Goal: Task Accomplishment & Management: Manage account settings

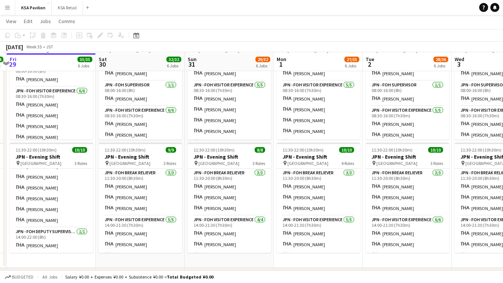
scroll to position [343, 0]
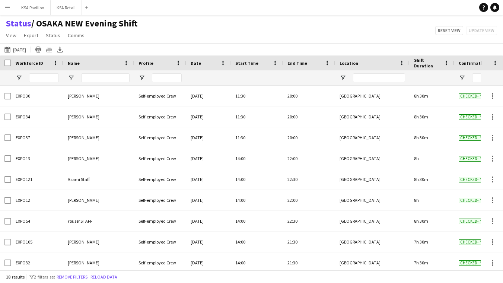
scroll to position [0, 0]
click at [21, 49] on button "28-08-2025 to 03-09-2025 Today" at bounding box center [15, 49] width 25 height 9
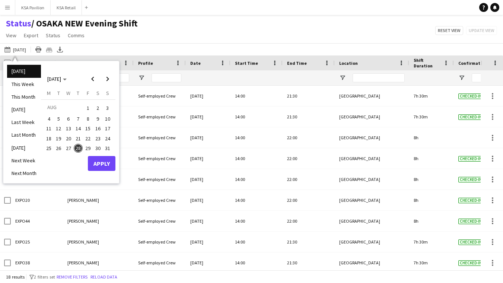
click at [78, 145] on span "28" at bounding box center [78, 148] width 9 height 9
click at [100, 166] on button "Apply" at bounding box center [102, 163] width 28 height 15
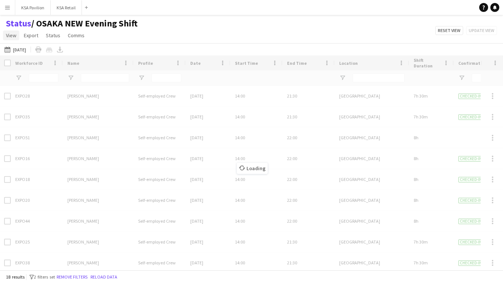
click at [15, 34] on span "View" at bounding box center [11, 35] width 10 height 7
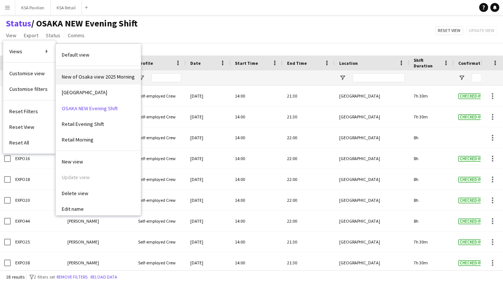
click at [73, 74] on span "New of Osaka view 2025 Morning" at bounding box center [98, 76] width 73 height 7
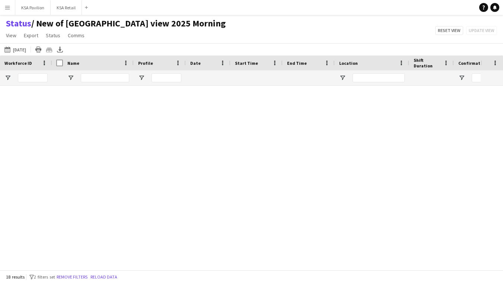
scroll to position [149, 0]
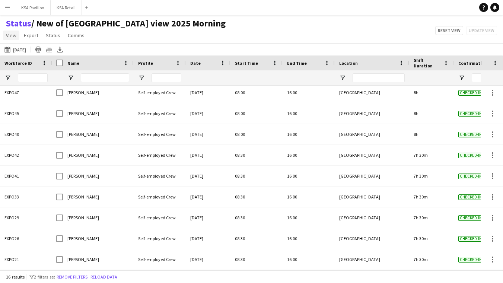
click at [12, 34] on span "View" at bounding box center [11, 35] width 10 height 7
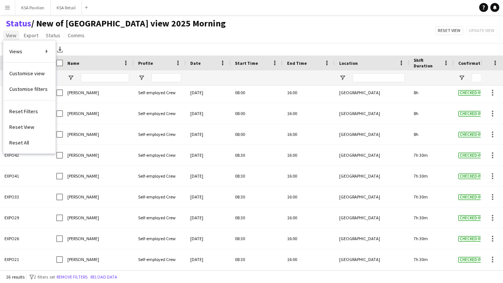
click at [8, 35] on span "View" at bounding box center [11, 35] width 10 height 7
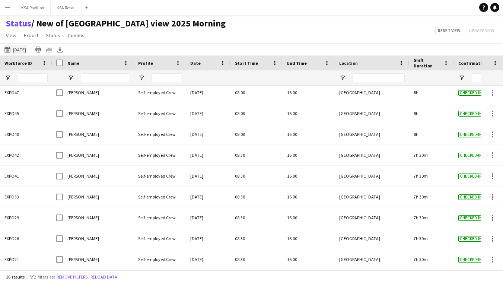
click at [13, 52] on button "28-08-2025 to 03-09-2025 Today" at bounding box center [15, 49] width 25 height 9
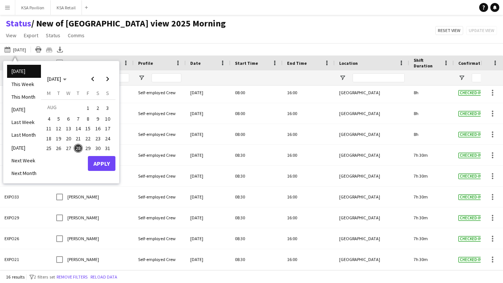
click at [85, 144] on span "29" at bounding box center [87, 148] width 9 height 9
click at [101, 160] on button "Apply" at bounding box center [102, 163] width 28 height 15
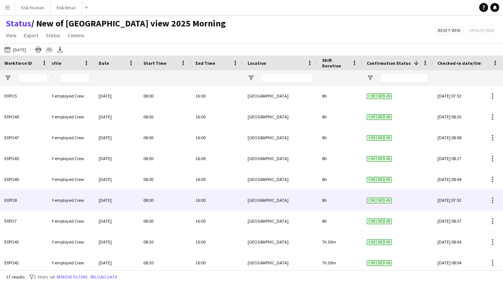
scroll to position [0, 0]
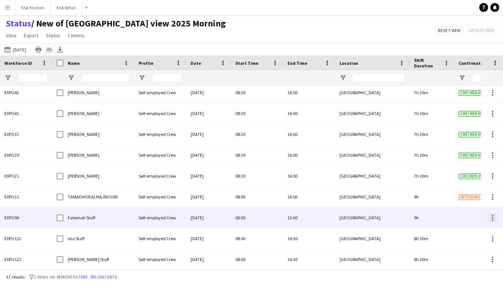
click at [492, 217] on div at bounding box center [492, 217] width 1 height 1
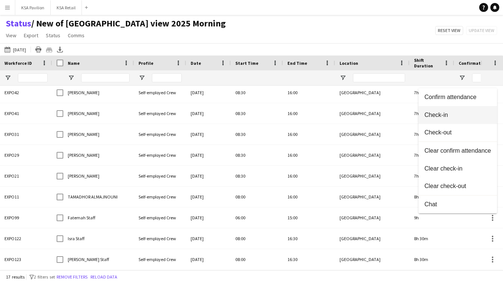
click at [467, 115] on span "Check-in" at bounding box center [457, 114] width 67 height 7
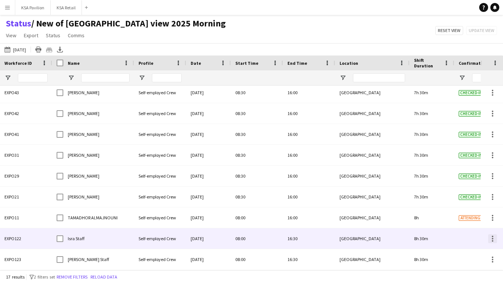
click at [492, 241] on div at bounding box center [492, 240] width 1 height 1
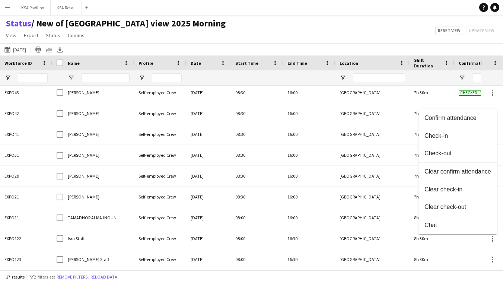
click at [410, 40] on div at bounding box center [251, 141] width 503 height 283
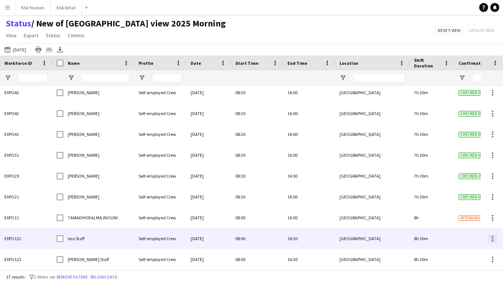
click at [492, 238] on div at bounding box center [492, 238] width 1 height 1
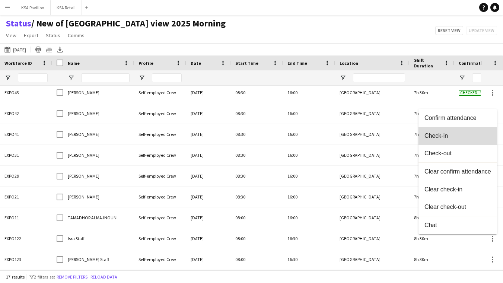
click at [470, 137] on span "Check-in" at bounding box center [457, 135] width 67 height 7
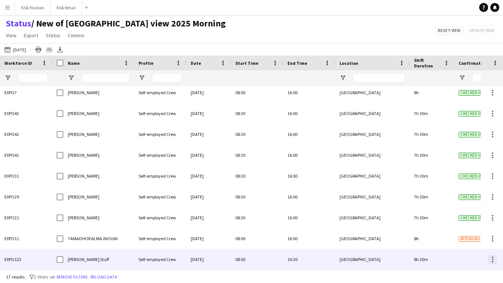
click at [492, 259] on div at bounding box center [492, 259] width 1 height 1
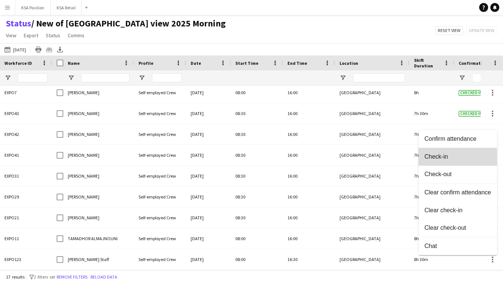
click at [467, 158] on span "Check-in" at bounding box center [457, 156] width 67 height 7
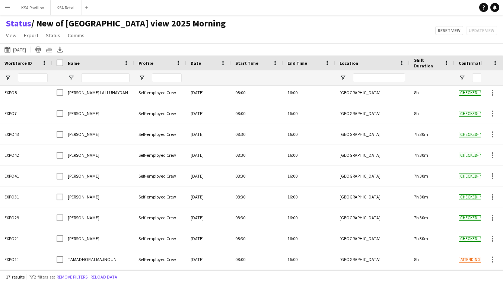
scroll to position [170, 0]
click at [63, 52] on icon at bounding box center [60, 52] width 6 height 2
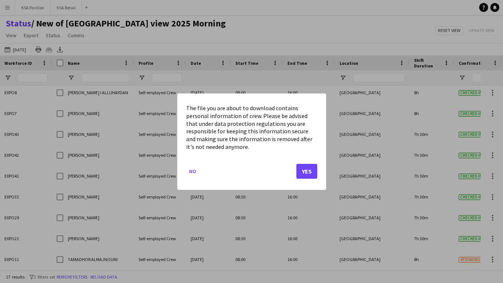
click at [311, 167] on button "Yes" at bounding box center [306, 170] width 21 height 15
